Goal: Task Accomplishment & Management: Manage account settings

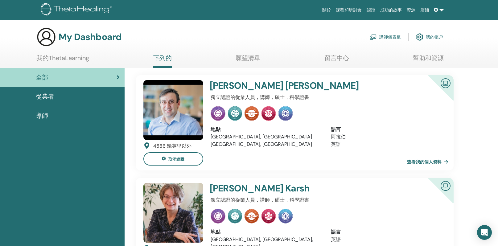
click at [46, 97] on font "從業者" at bounding box center [45, 97] width 19 height 8
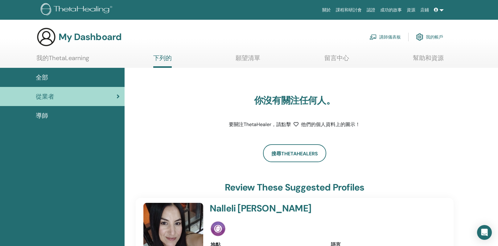
click at [51, 117] on div "導師" at bounding box center [62, 115] width 115 height 9
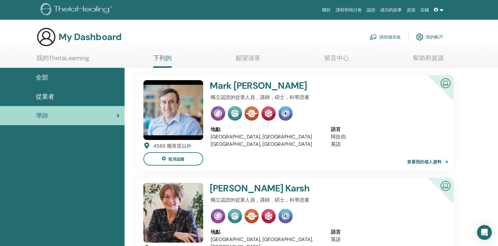
click at [260, 56] on font "願望清單" at bounding box center [248, 58] width 25 height 8
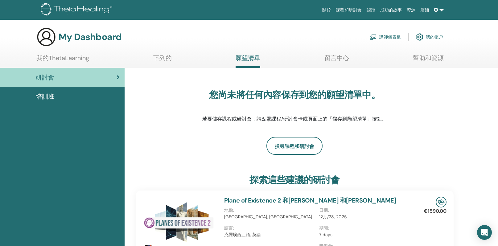
click at [430, 36] on font "我的帳戶" at bounding box center [434, 38] width 17 height 6
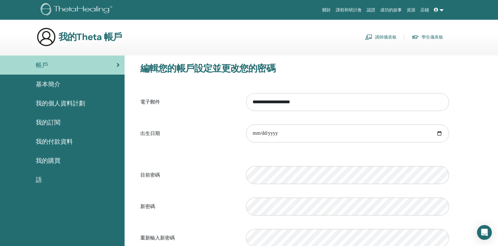
click at [385, 35] on font "講師儀表板" at bounding box center [386, 38] width 22 height 6
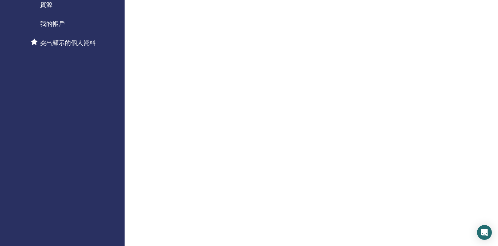
scroll to position [141, 0]
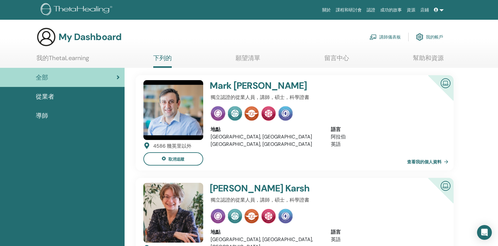
click at [61, 118] on div "導師" at bounding box center [62, 115] width 115 height 9
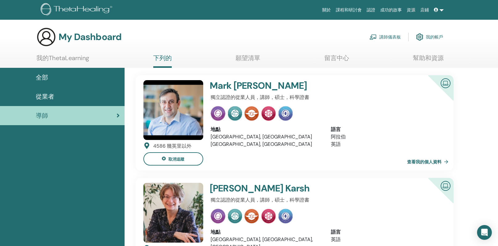
click at [386, 37] on font "講師儀表板" at bounding box center [390, 38] width 22 height 6
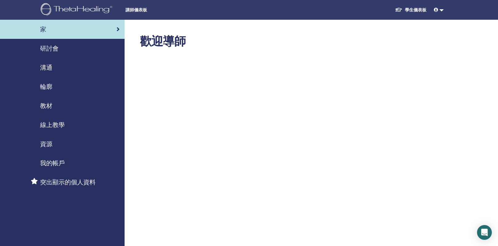
click at [60, 184] on font "突出顯示的個人資料" at bounding box center [68, 182] width 56 height 8
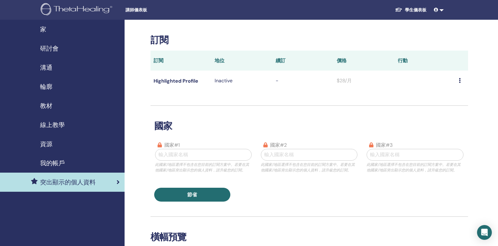
click at [347, 81] on font "$28/月" at bounding box center [344, 80] width 15 height 6
click at [193, 154] on div at bounding box center [204, 154] width 90 height 9
click at [200, 154] on div at bounding box center [204, 154] width 90 height 9
click at [223, 135] on div "國家 國家#1 Select is focused ,type to refine list, press Down to open the menu, 輸入…" at bounding box center [309, 154] width 318 height 96
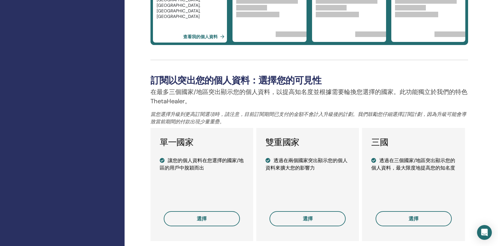
scroll to position [353, 0]
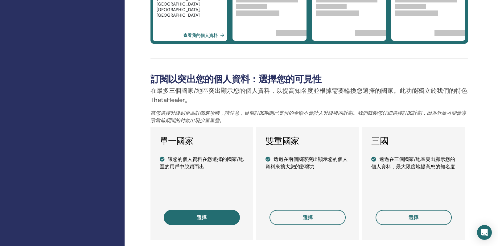
click at [202, 216] on font "選擇" at bounding box center [202, 217] width 10 height 6
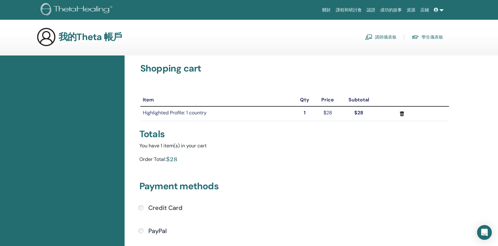
click at [389, 37] on font "講師儀表板" at bounding box center [386, 38] width 22 height 6
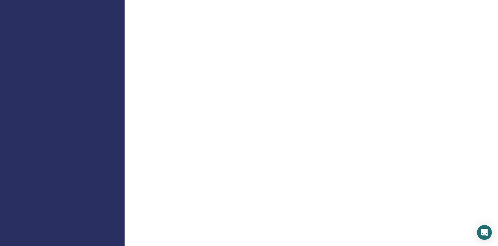
scroll to position [566, 0]
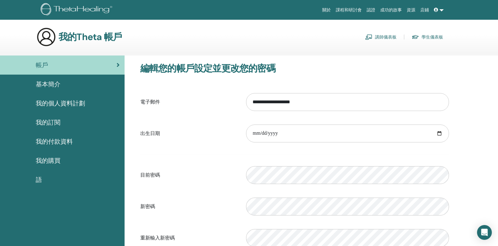
click at [46, 123] on font "我的訂閱" at bounding box center [48, 122] width 25 height 8
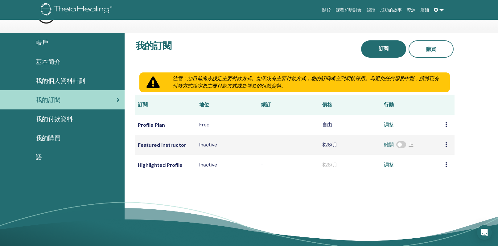
scroll to position [22, 0]
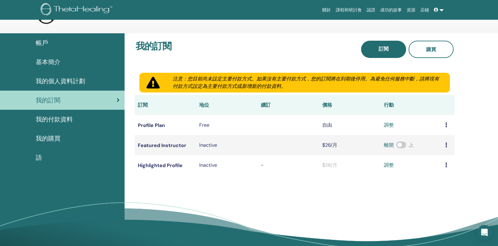
click at [390, 125] on font "調整" at bounding box center [389, 125] width 10 height 6
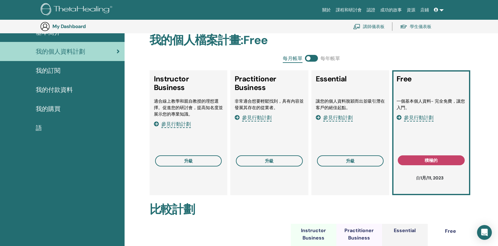
scroll to position [19, 0]
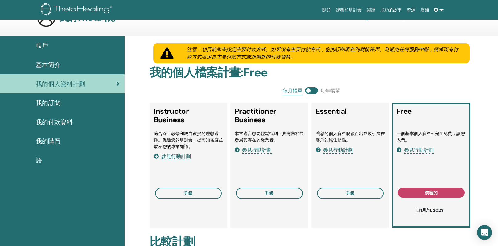
click at [336, 150] on font "參見行動計劃" at bounding box center [338, 150] width 30 height 6
click at [335, 93] on font "每年帳單" at bounding box center [330, 91] width 20 height 6
click at [309, 91] on span at bounding box center [311, 90] width 13 height 7
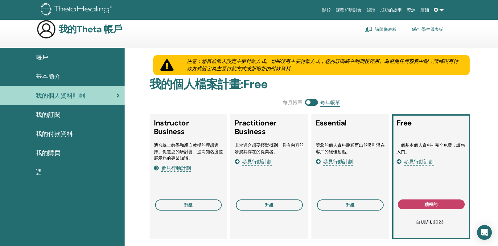
scroll to position [7, 0]
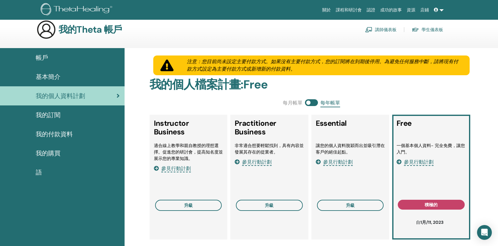
click at [58, 130] on font "我的付款資料" at bounding box center [54, 134] width 37 height 8
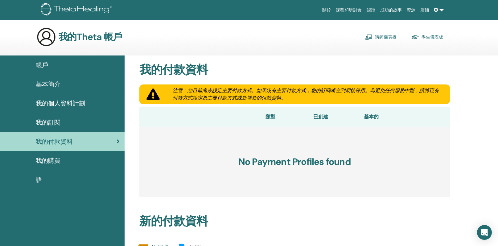
click at [57, 124] on font "我的訂閱" at bounding box center [48, 122] width 25 height 8
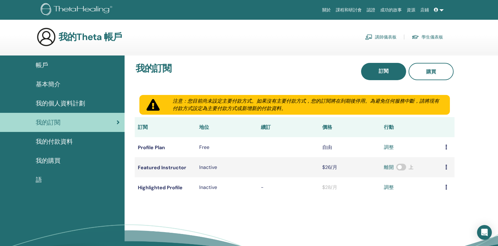
click at [401, 168] on span at bounding box center [401, 167] width 10 height 7
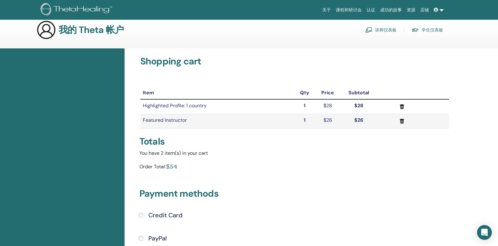
scroll to position [6, 0]
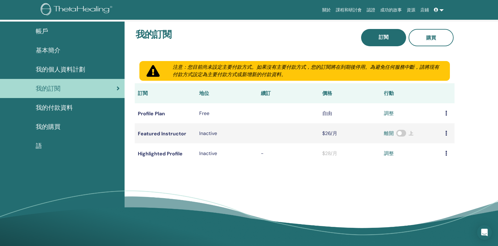
scroll to position [33, 0]
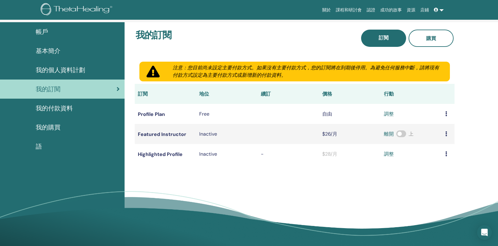
click at [388, 156] on font "調整" at bounding box center [389, 154] width 10 height 6
